Goal: Complete application form: Complete application form

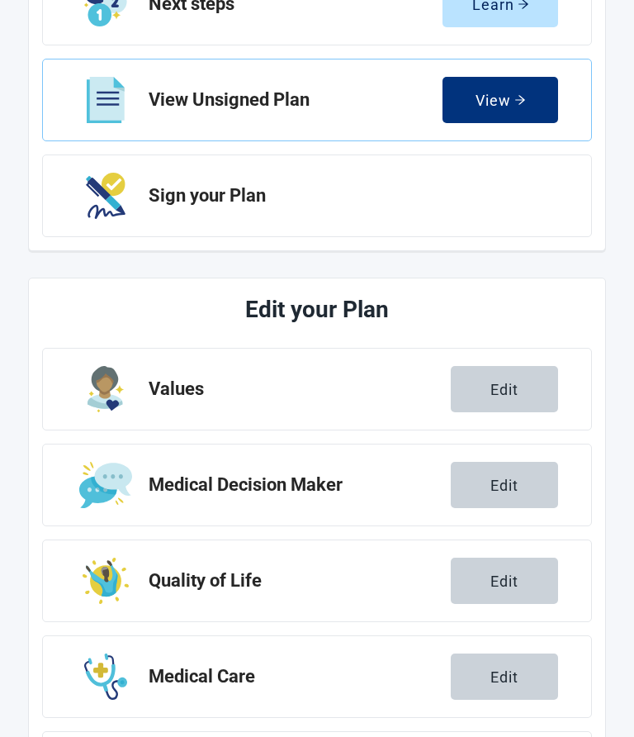
scroll to position [271, 0]
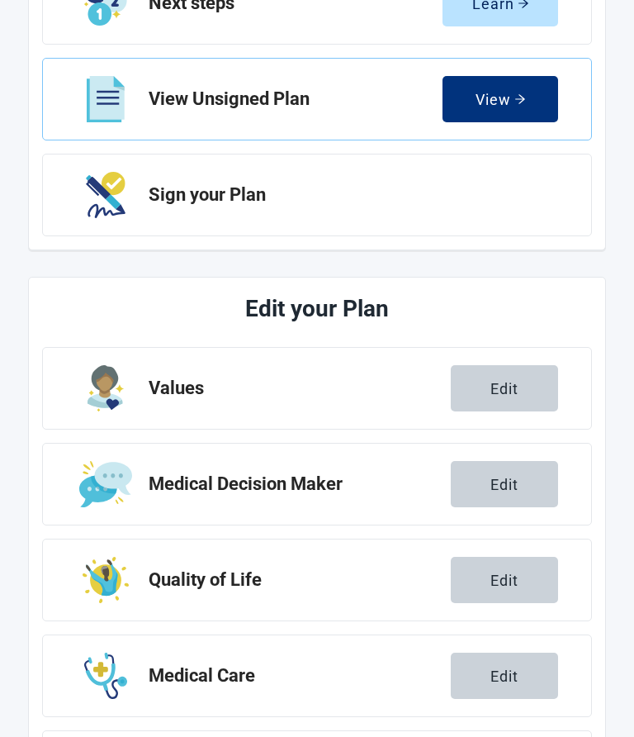
click at [502, 486] on div "Edit" at bounding box center [505, 484] width 28 height 17
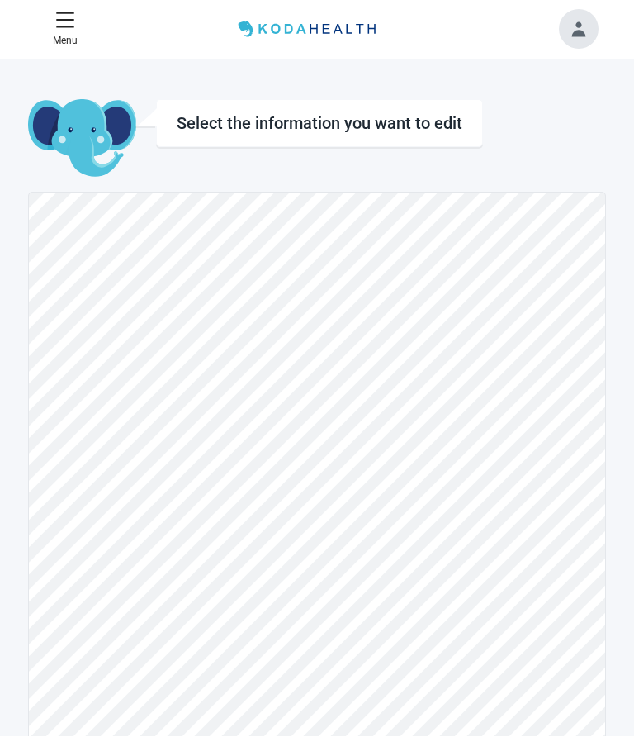
scroll to position [1, 0]
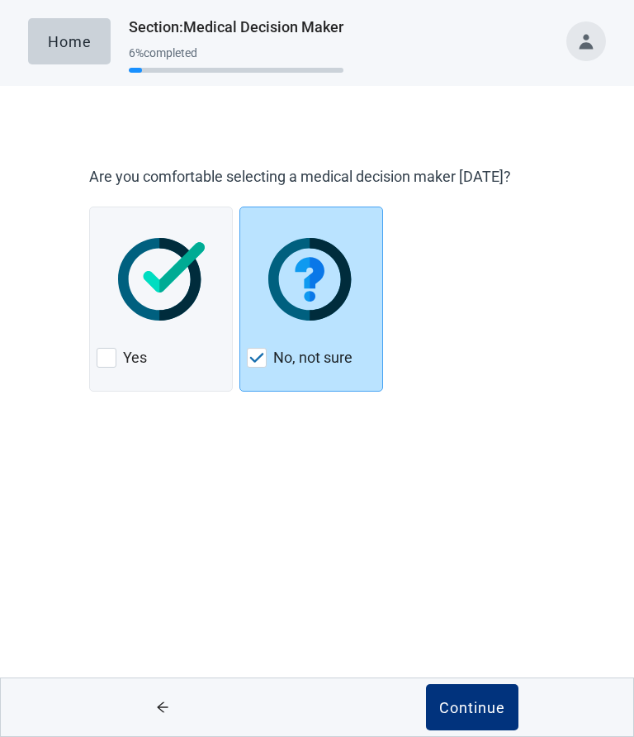
click at [111, 355] on div at bounding box center [107, 358] width 20 height 20
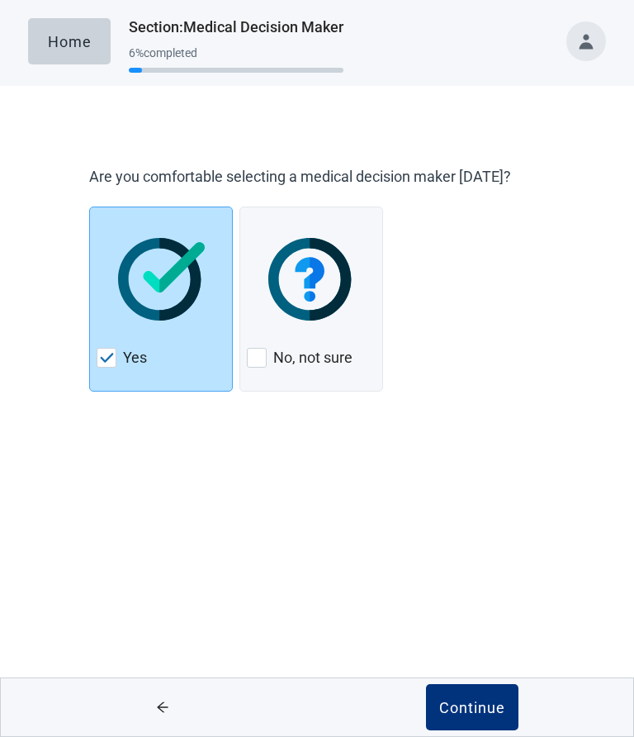
click at [473, 703] on div "Continue" at bounding box center [472, 707] width 66 height 17
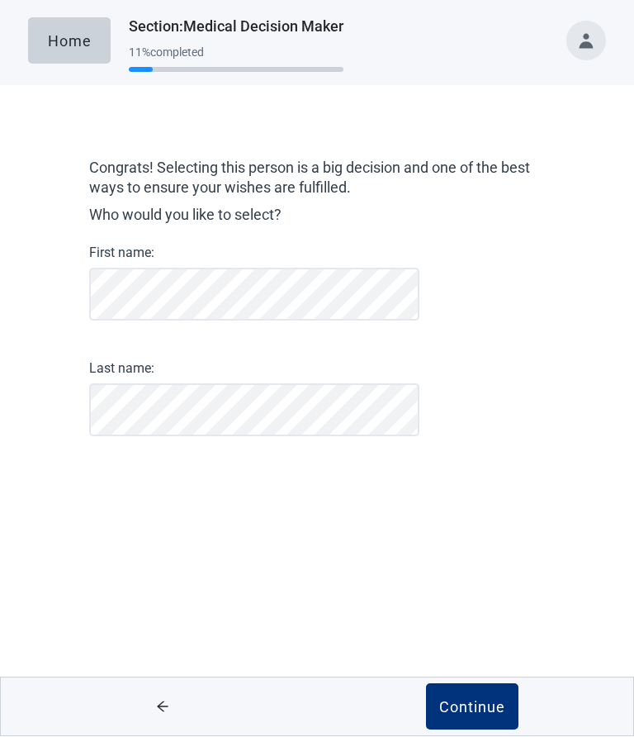
click at [474, 718] on button "Continue" at bounding box center [472, 707] width 92 height 46
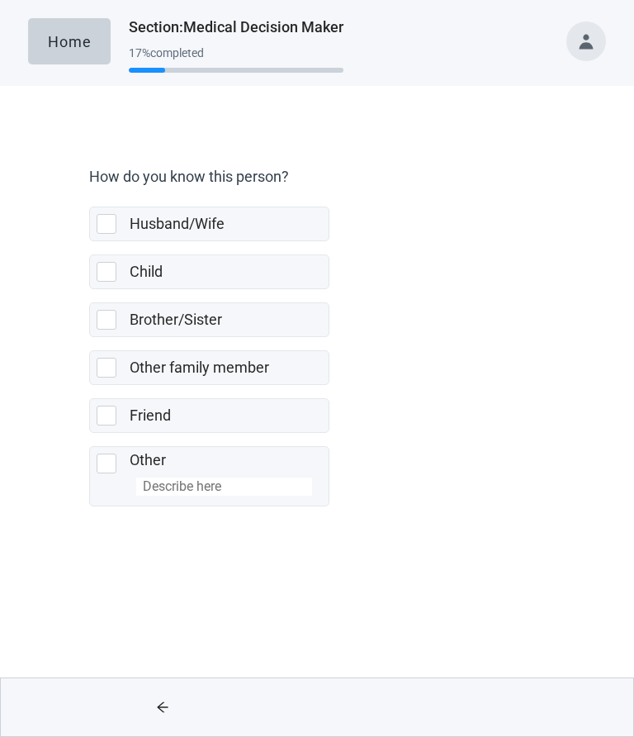
click at [108, 223] on div at bounding box center [107, 224] width 20 height 20
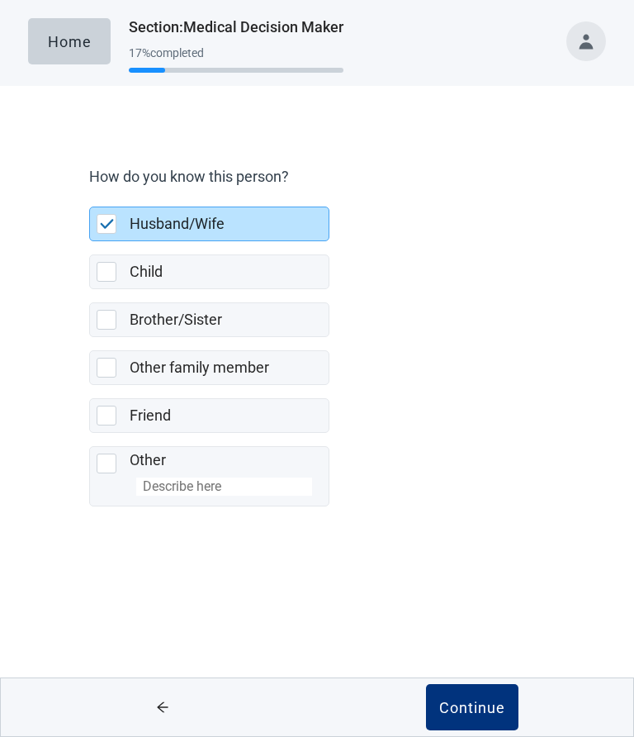
click at [462, 711] on div "Continue" at bounding box center [472, 707] width 66 height 17
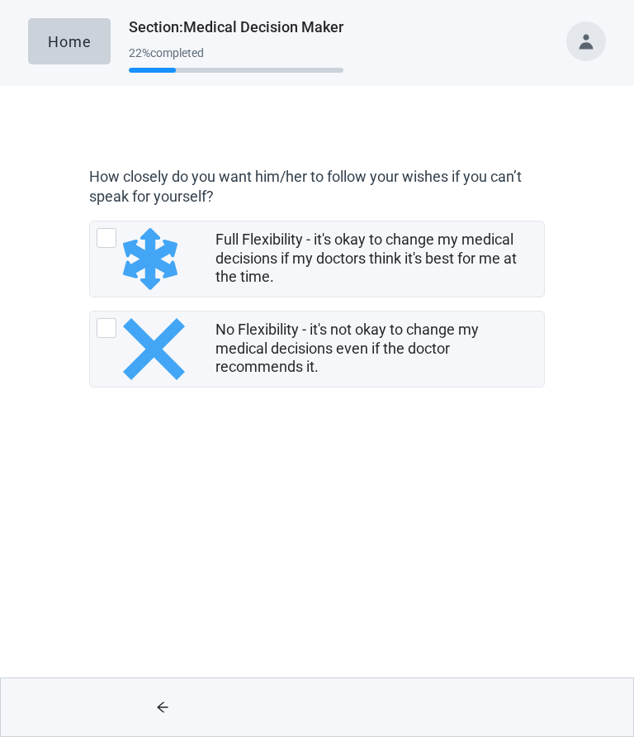
click at [110, 238] on div at bounding box center [107, 238] width 20 height 20
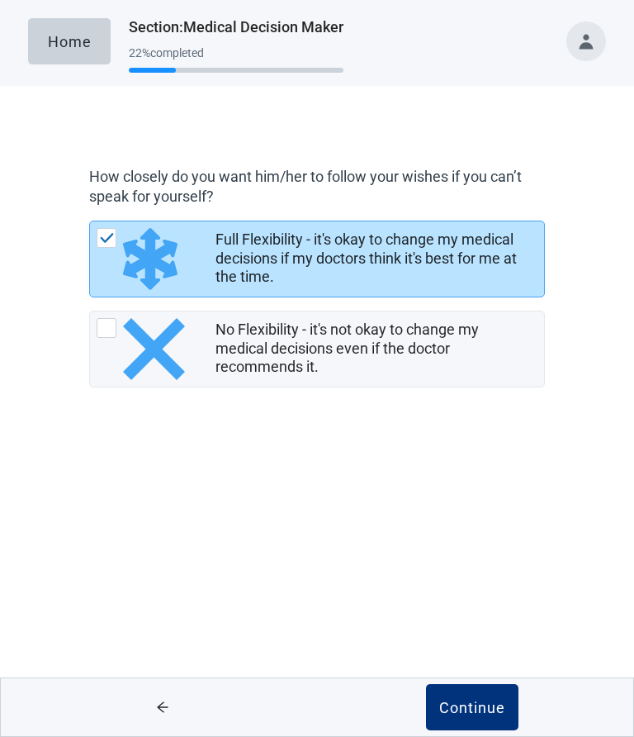
click at [479, 705] on div "Continue" at bounding box center [472, 707] width 66 height 17
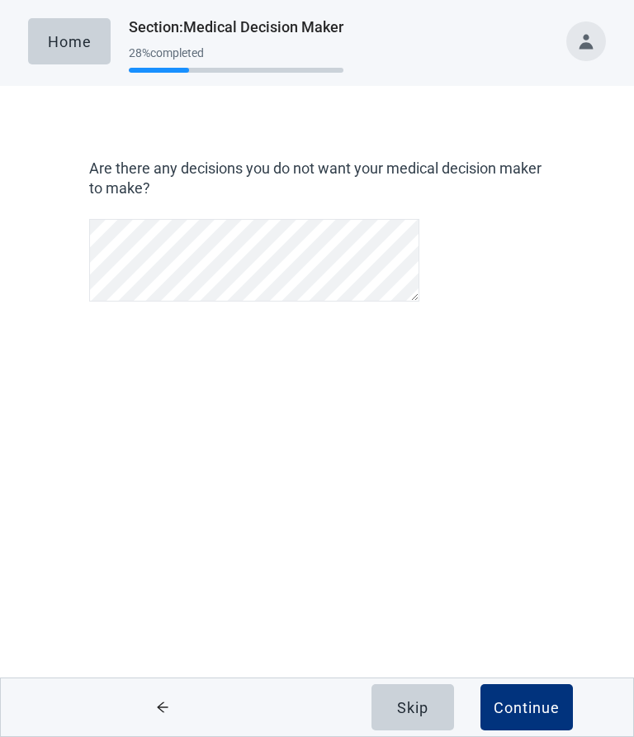
click at [517, 710] on div "Continue" at bounding box center [527, 707] width 66 height 17
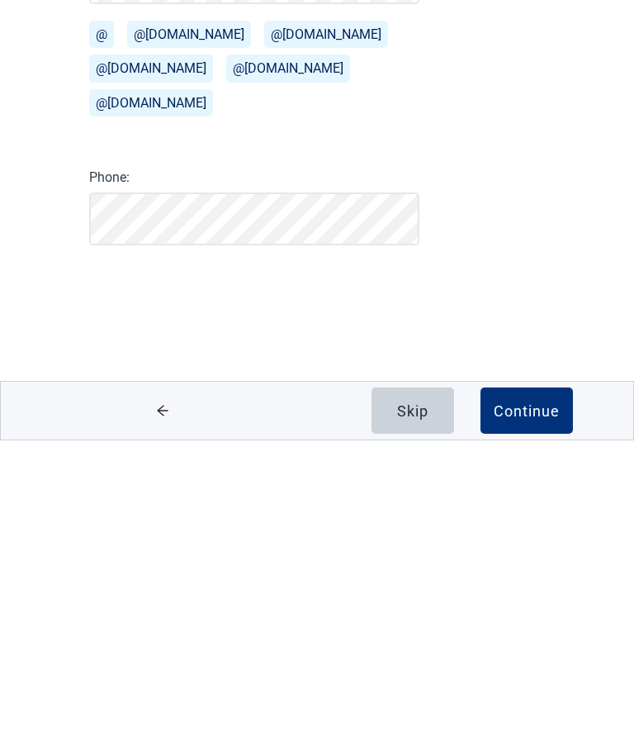
click at [521, 699] on div "Continue" at bounding box center [527, 707] width 66 height 17
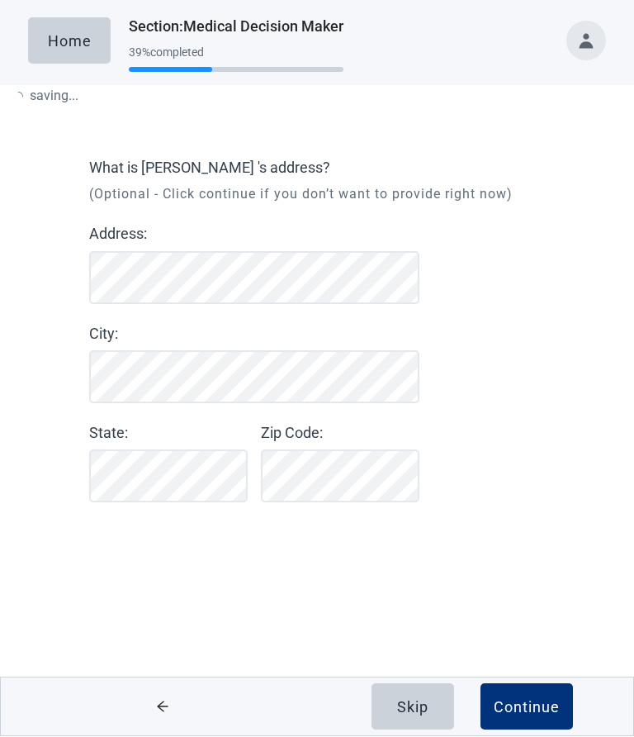
click at [514, 704] on div "Continue" at bounding box center [527, 707] width 66 height 17
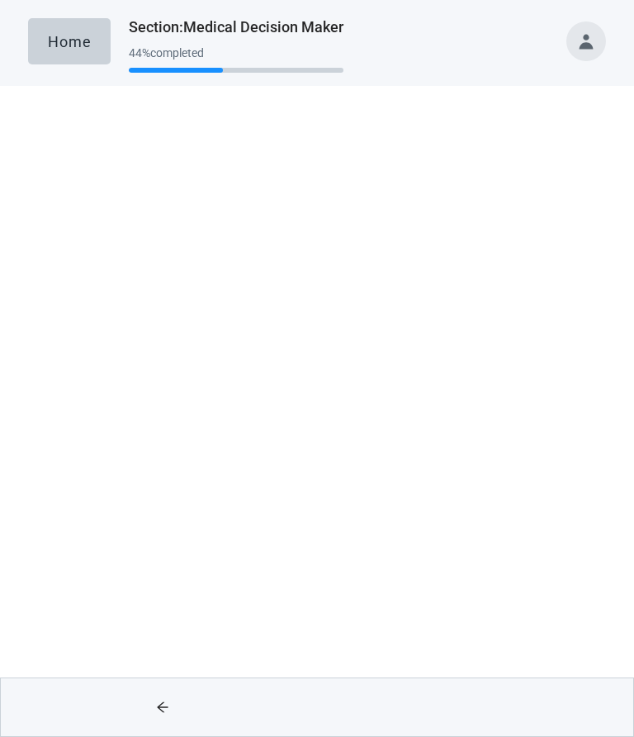
click at [102, 393] on div "Yes" at bounding box center [161, 404] width 129 height 26
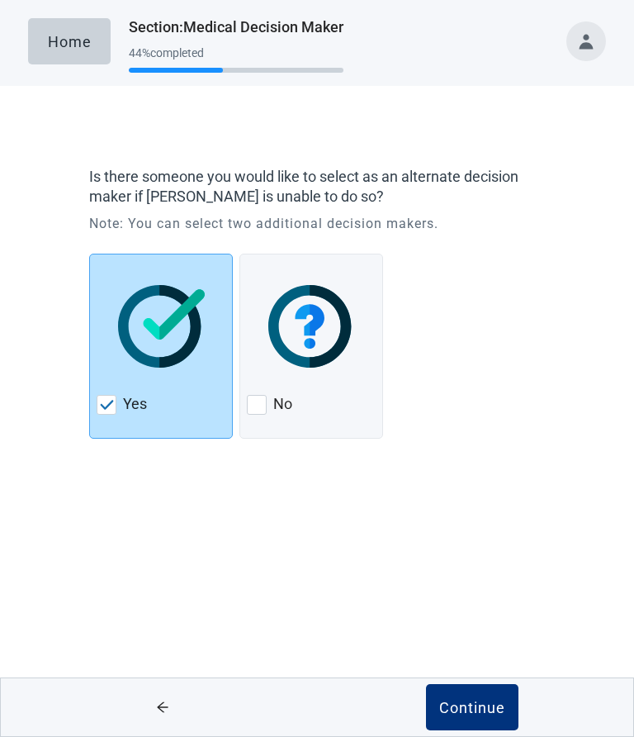
click at [472, 708] on div "Continue" at bounding box center [472, 707] width 66 height 17
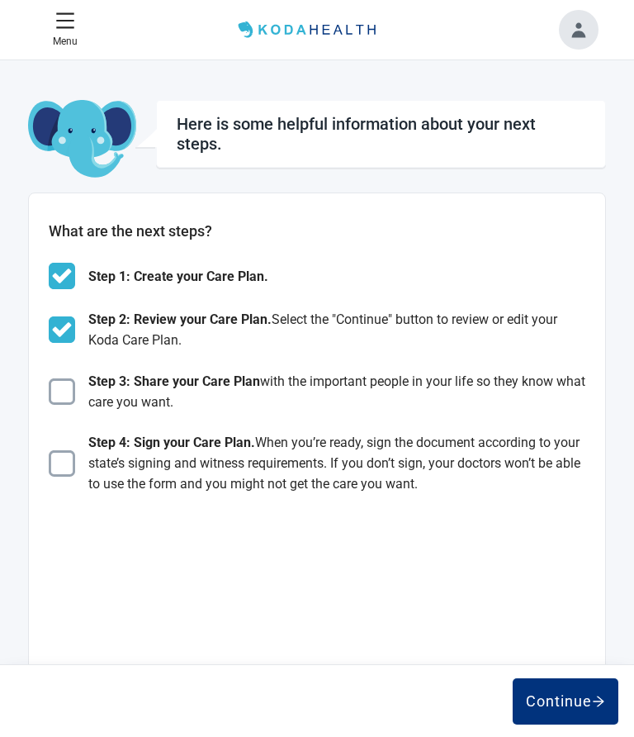
click at [566, 701] on div "Continue" at bounding box center [565, 701] width 79 height 17
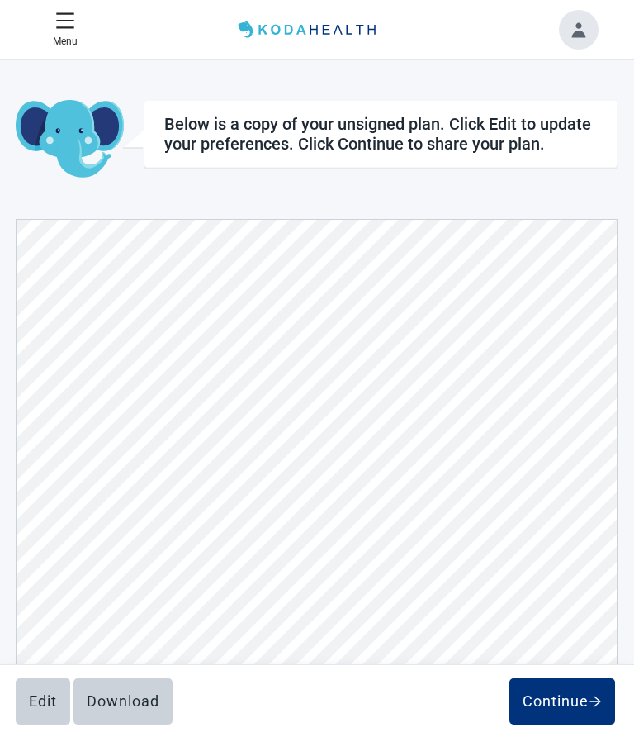
scroll to position [6254, 0]
click at [42, 696] on div "Edit" at bounding box center [43, 701] width 28 height 17
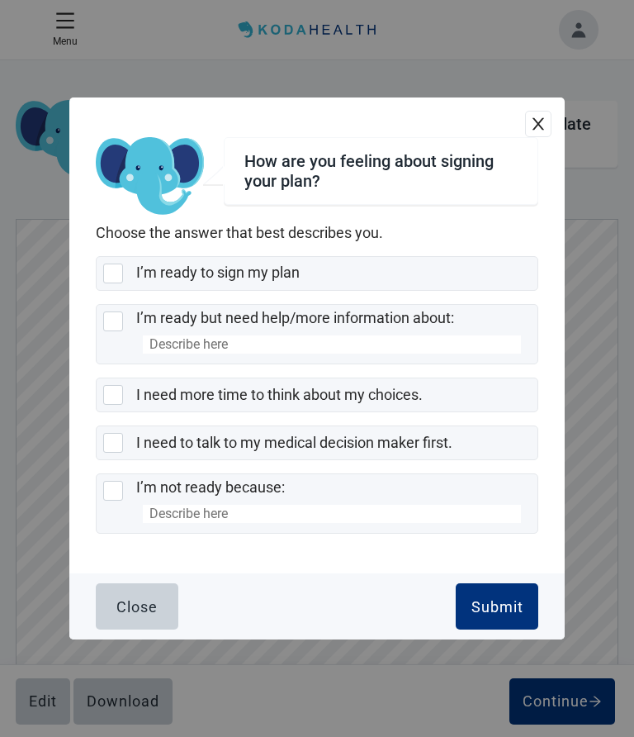
click at [105, 405] on div at bounding box center [113, 395] width 20 height 20
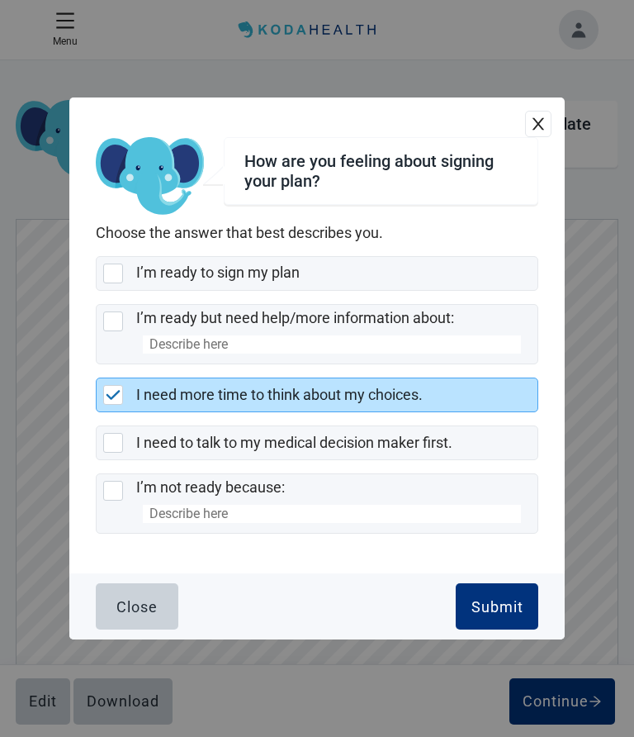
click at [500, 614] on div "Submit" at bounding box center [498, 606] width 52 height 17
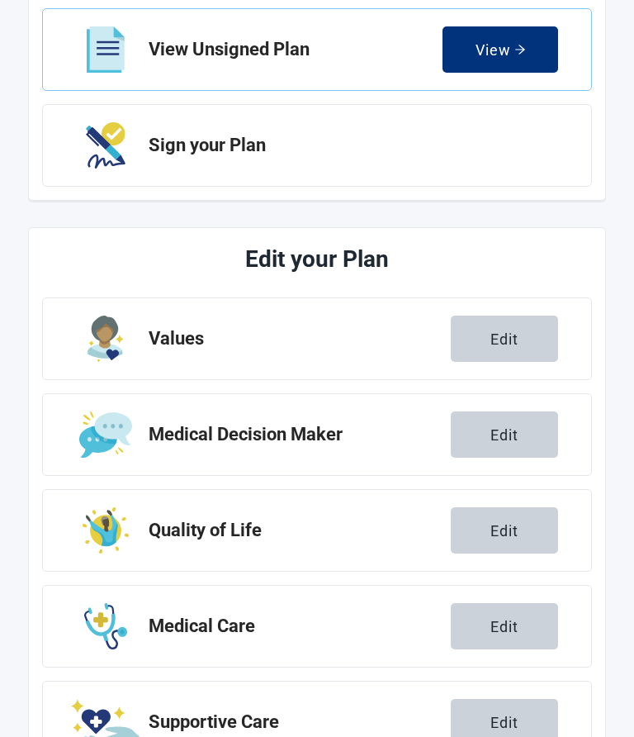
scroll to position [321, 0]
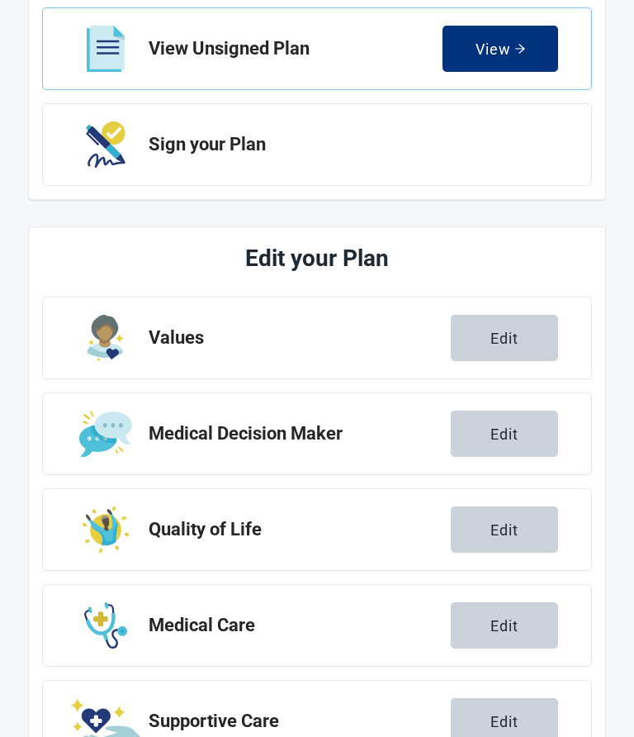
click at [509, 435] on div "Edit" at bounding box center [505, 433] width 28 height 17
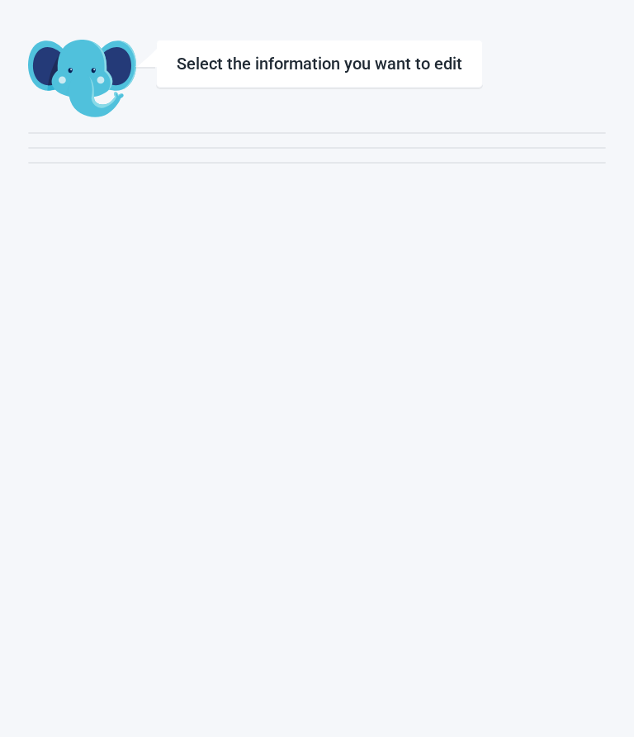
scroll to position [393, 0]
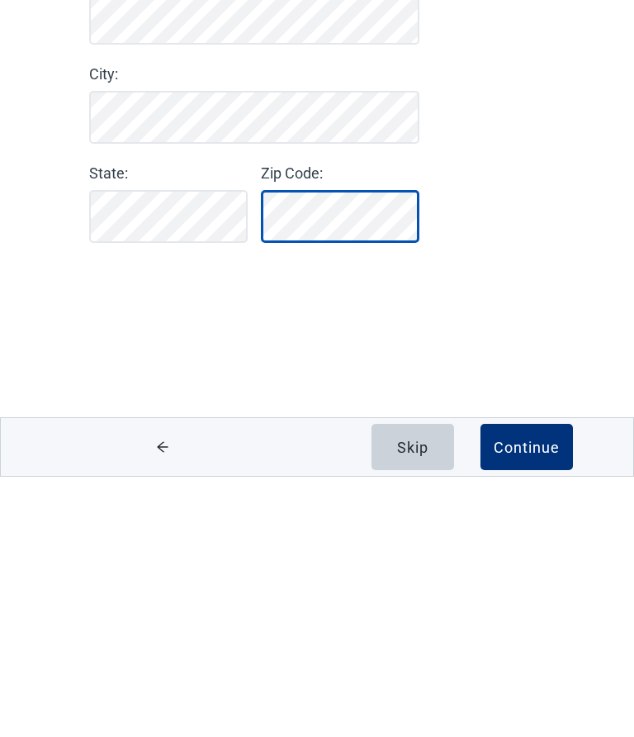
scroll to position [1, 0]
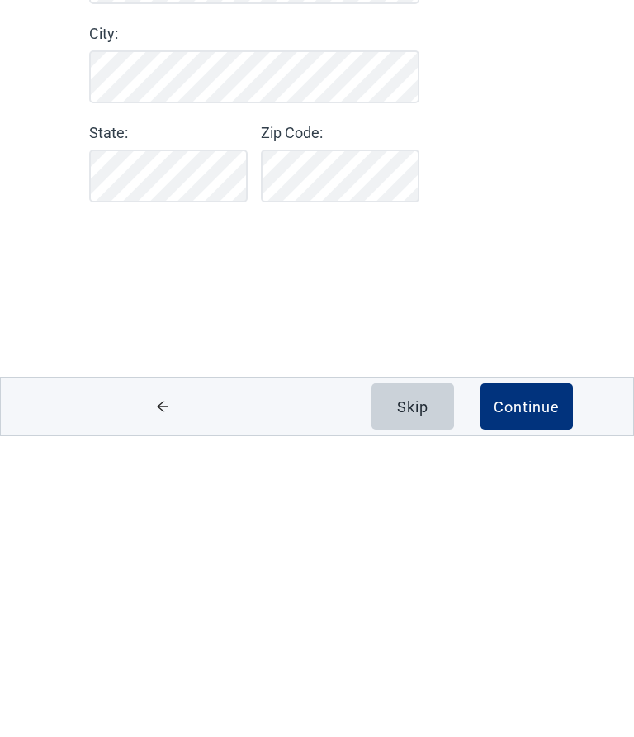
click at [525, 699] on div "Continue" at bounding box center [527, 707] width 66 height 17
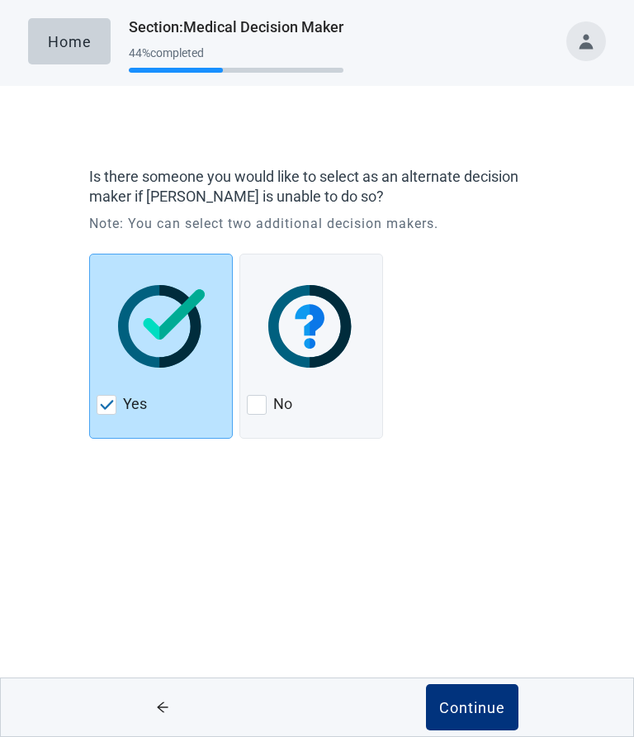
click at [462, 710] on div "Continue" at bounding box center [472, 707] width 66 height 17
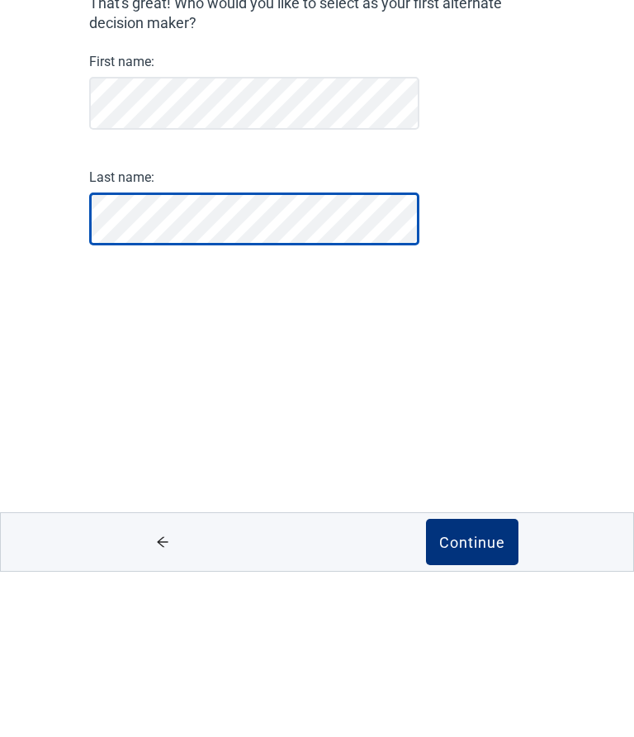
scroll to position [1, 0]
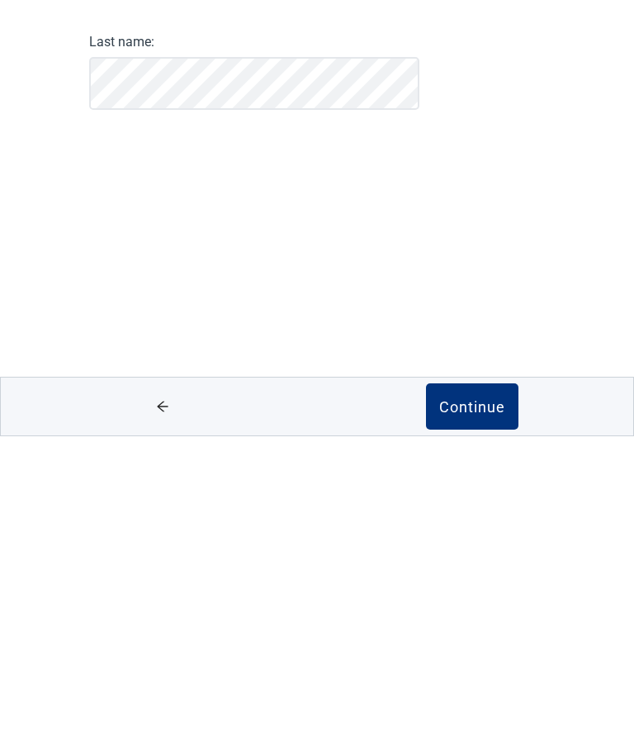
click at [459, 699] on div "Continue" at bounding box center [472, 707] width 66 height 17
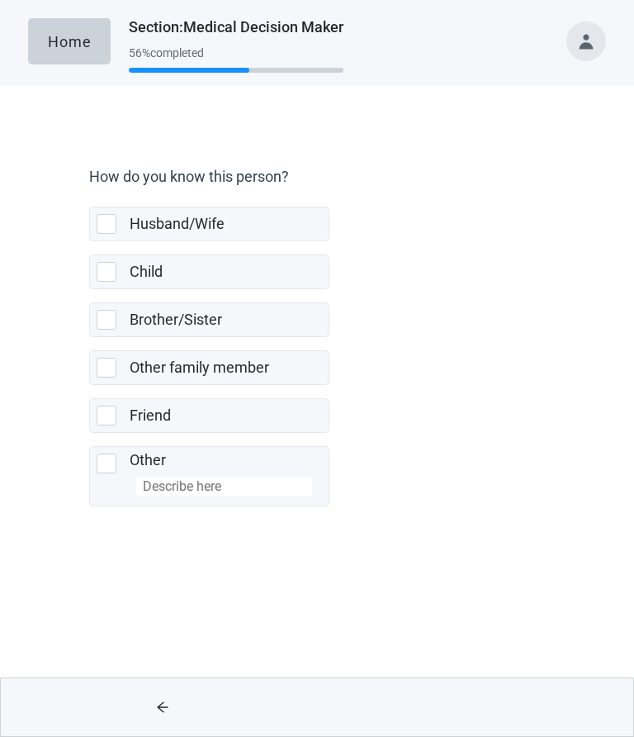
click at [104, 277] on div at bounding box center [107, 272] width 20 height 20
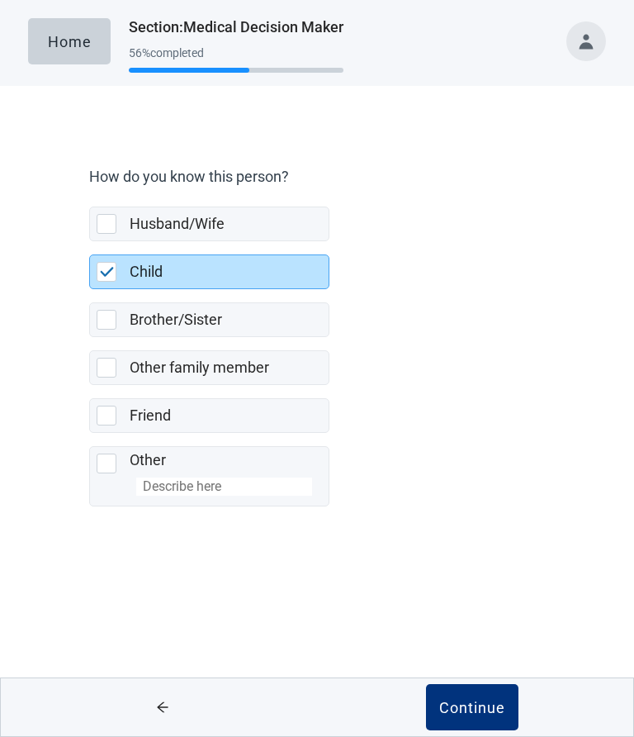
click at [466, 709] on div "Continue" at bounding box center [472, 707] width 66 height 17
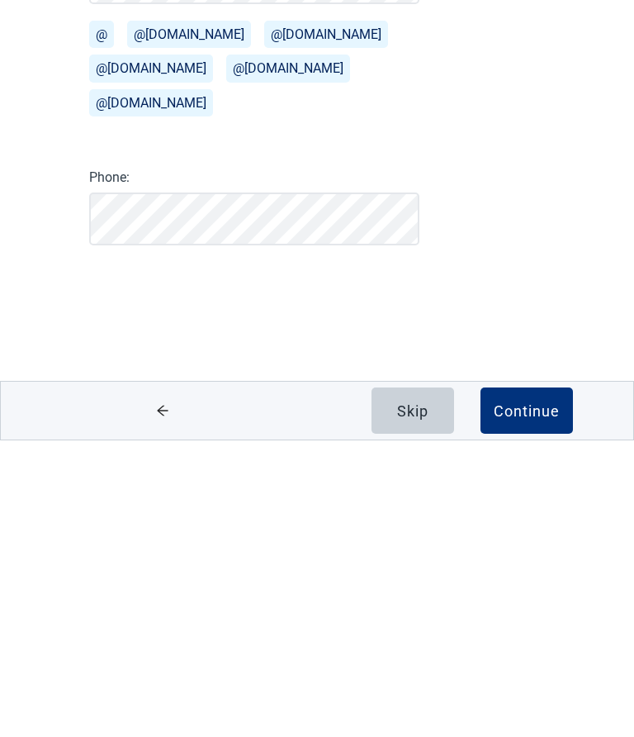
click at [515, 699] on div "Continue" at bounding box center [527, 707] width 66 height 17
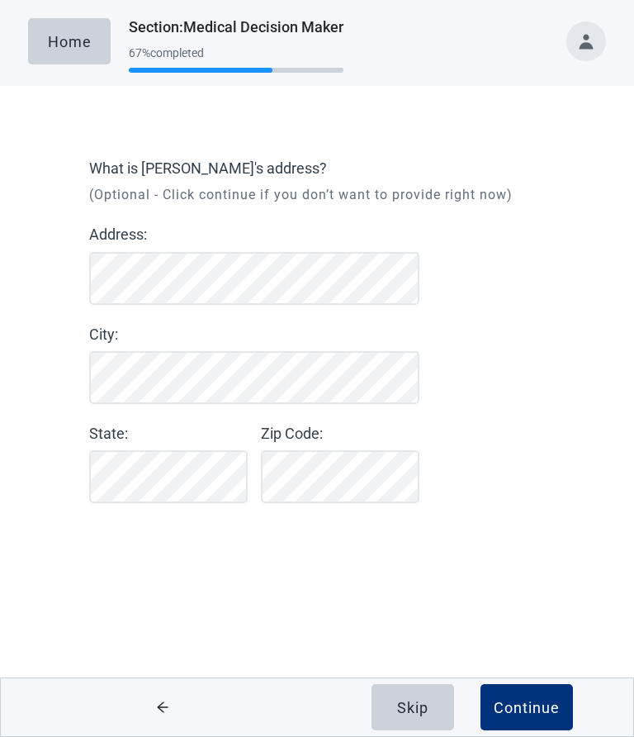
click at [397, 714] on div "Skip" at bounding box center [412, 707] width 31 height 17
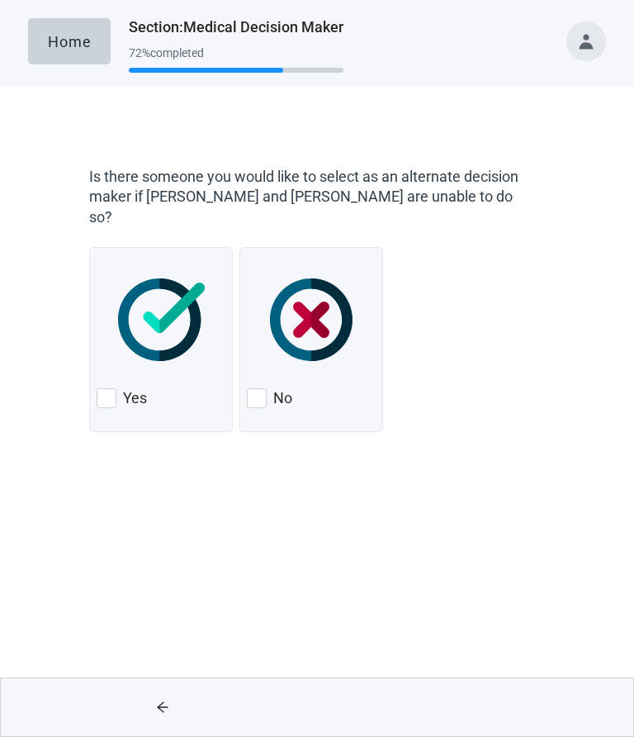
click at [102, 388] on div at bounding box center [107, 398] width 20 height 20
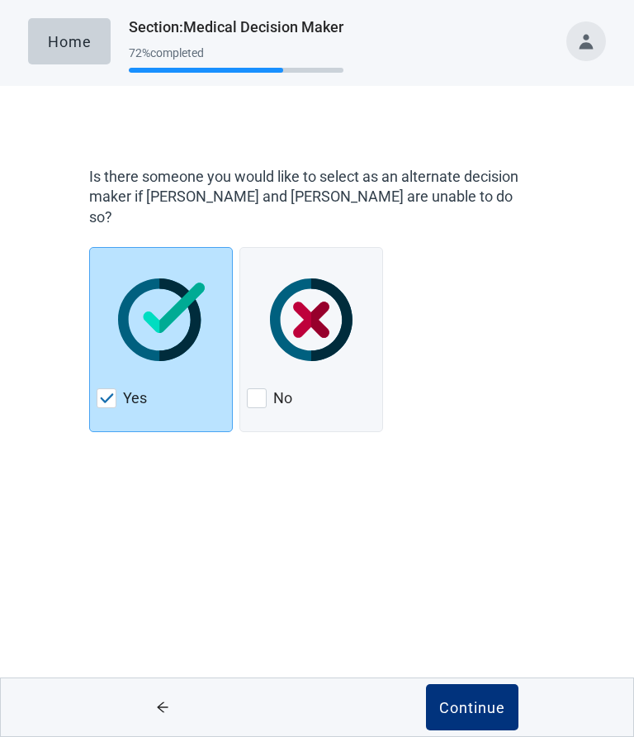
click at [467, 718] on button "Continue" at bounding box center [472, 707] width 92 height 46
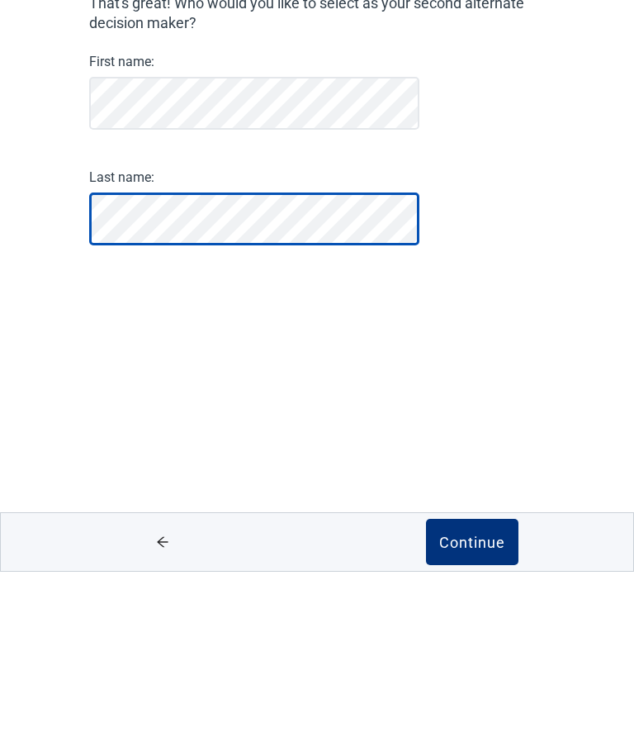
scroll to position [1, 0]
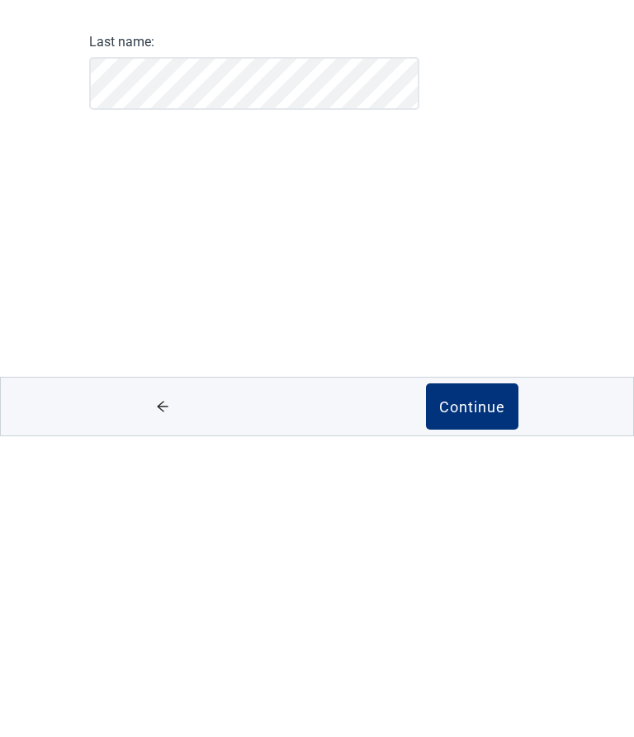
click at [470, 699] on div "Continue" at bounding box center [472, 707] width 66 height 17
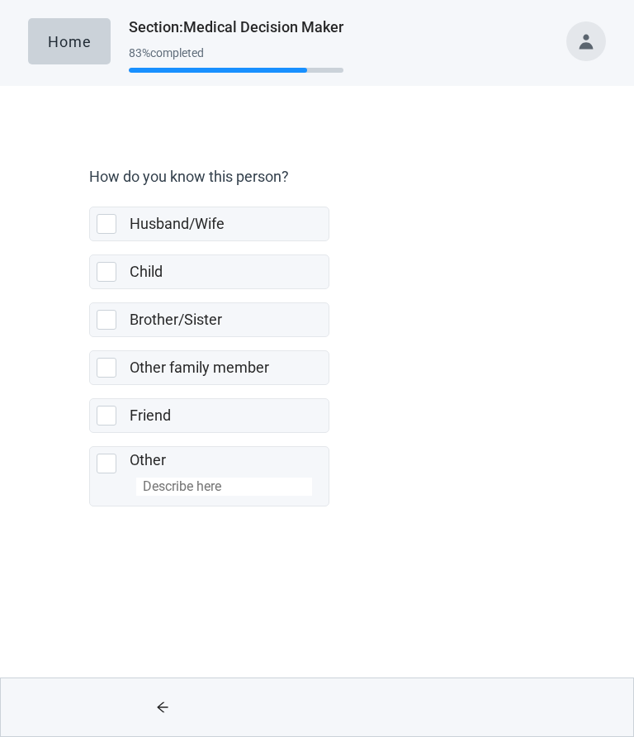
click at [107, 271] on div at bounding box center [107, 272] width 20 height 20
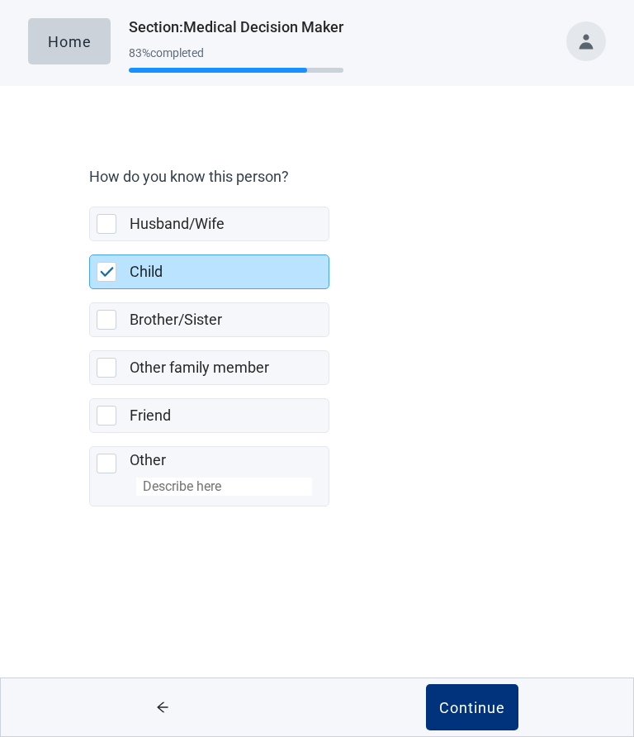
click at [463, 705] on div "Continue" at bounding box center [472, 707] width 66 height 17
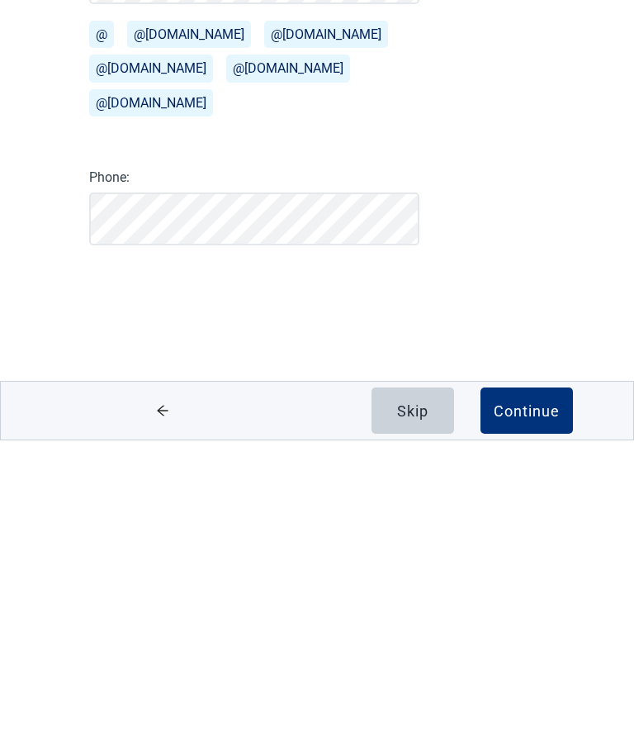
click at [515, 684] on button "Continue" at bounding box center [527, 707] width 92 height 46
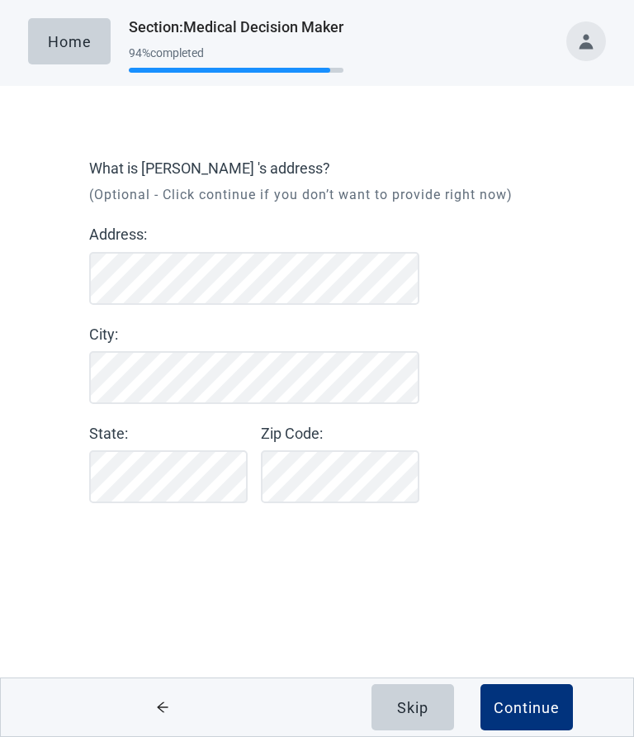
click at [411, 705] on div "Skip" at bounding box center [412, 707] width 31 height 17
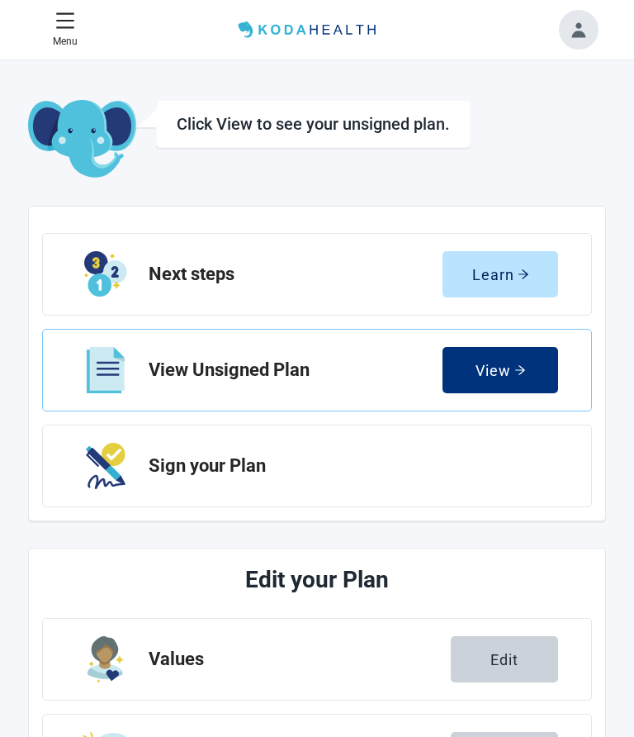
click at [502, 376] on div "View" at bounding box center [501, 370] width 50 height 17
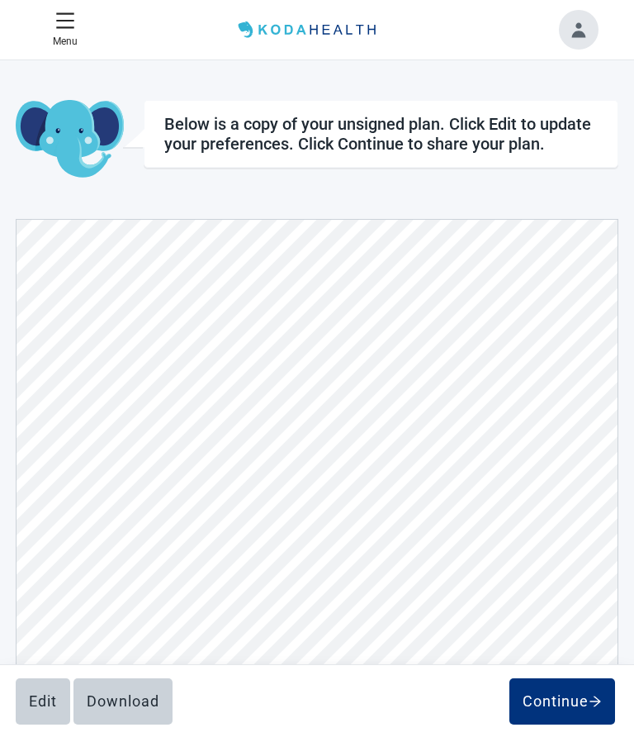
scroll to position [6105, 0]
click at [64, 21] on icon "menu" at bounding box center [64, 20] width 17 height 16
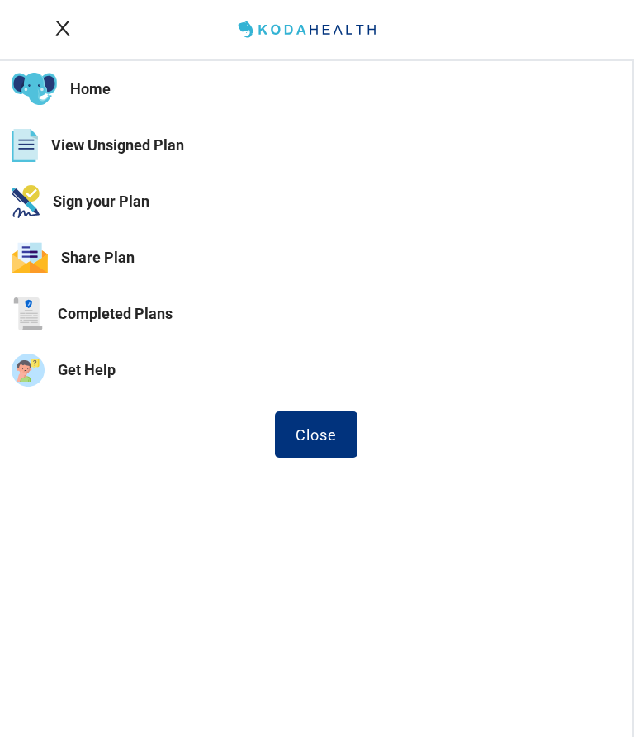
click at [151, 144] on button "View Unsigned Plan" at bounding box center [316, 145] width 633 height 56
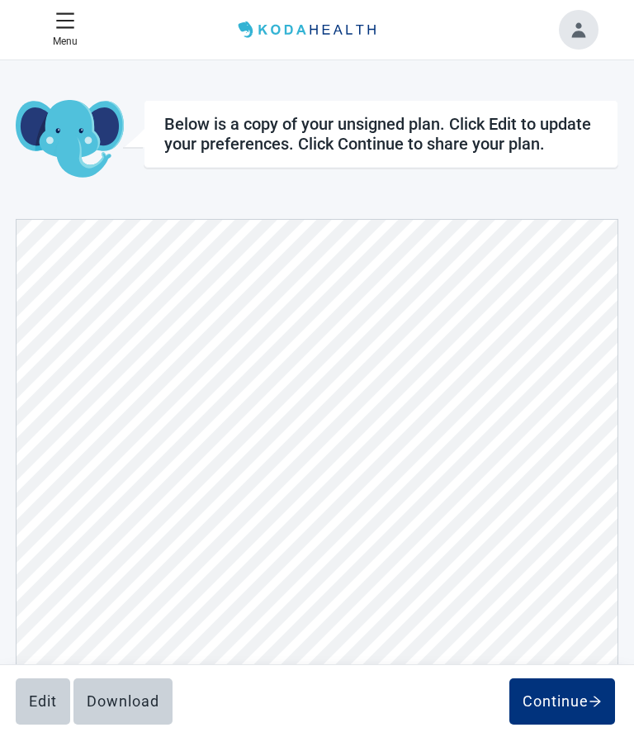
click at [557, 699] on div "Continue" at bounding box center [562, 701] width 79 height 17
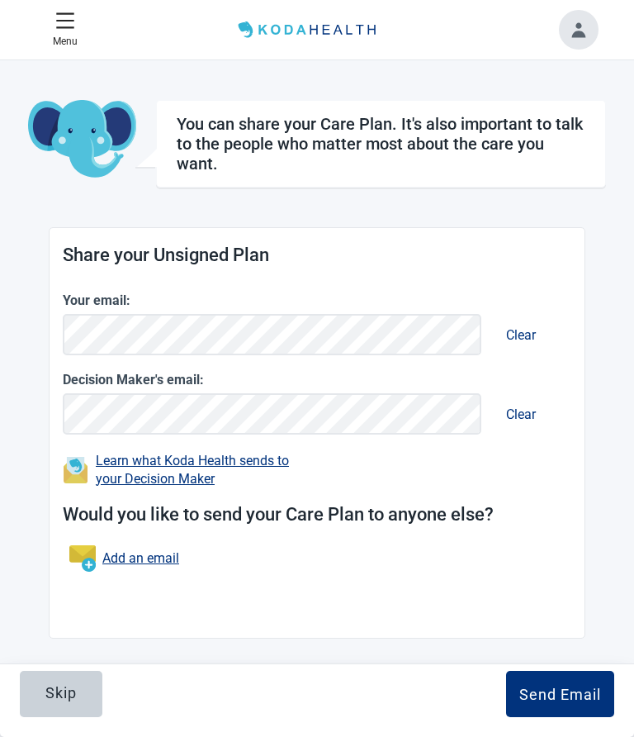
click at [69, 695] on div "Skip" at bounding box center [60, 693] width 31 height 17
